Goal: Navigation & Orientation: Find specific page/section

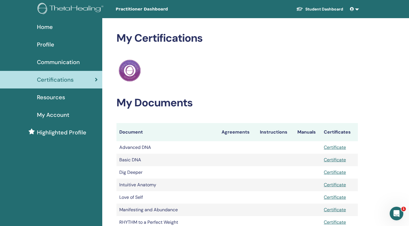
click at [39, 25] on span "Home" at bounding box center [45, 27] width 16 height 9
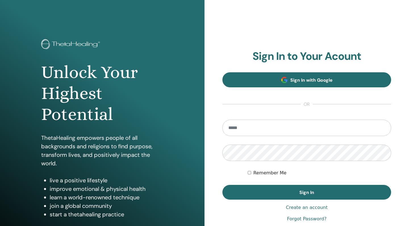
click at [301, 84] on link "Sign In with Google" at bounding box center [306, 79] width 169 height 15
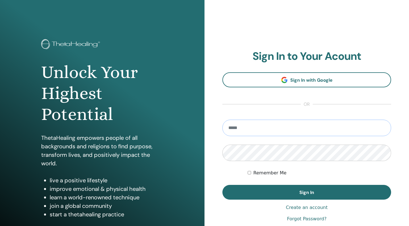
click at [245, 133] on input "email" at bounding box center [306, 128] width 169 height 16
click at [268, 129] on input "email" at bounding box center [306, 128] width 169 height 16
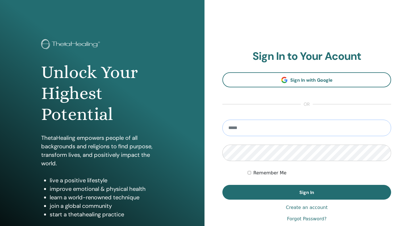
type input "**********"
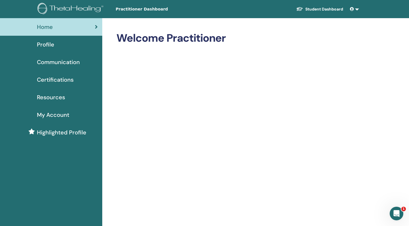
click at [355, 12] on link at bounding box center [354, 9] width 14 height 11
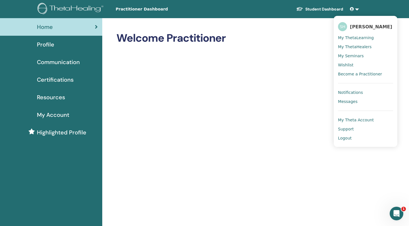
click at [332, 7] on link "Student Dashboard" at bounding box center [319, 9] width 56 height 11
